Goal: Information Seeking & Learning: Compare options

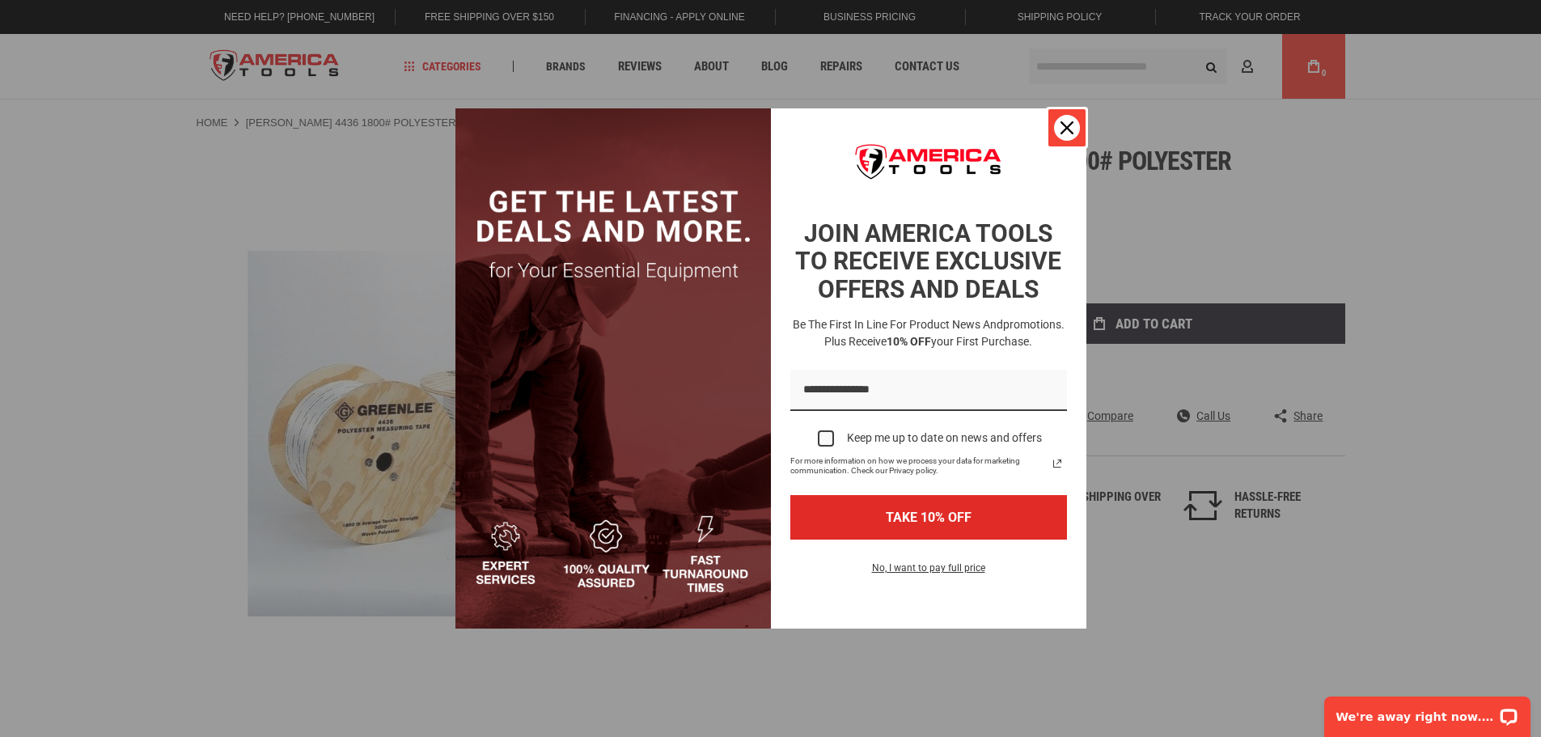
click at [1074, 121] on div "Close" at bounding box center [1067, 128] width 26 height 26
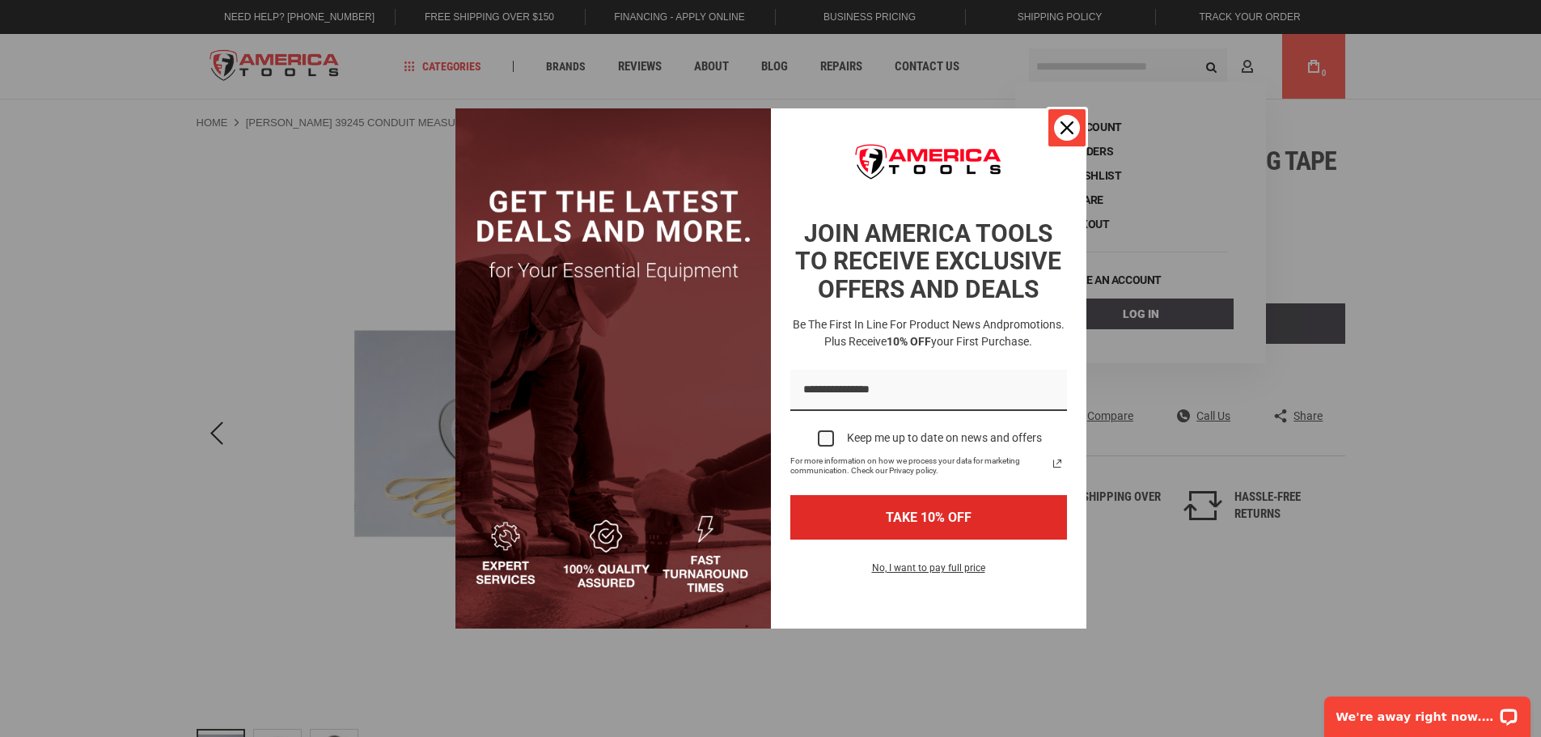
click at [1065, 121] on icon "close icon" at bounding box center [1067, 127] width 13 height 13
